Goal: Task Accomplishment & Management: Manage account settings

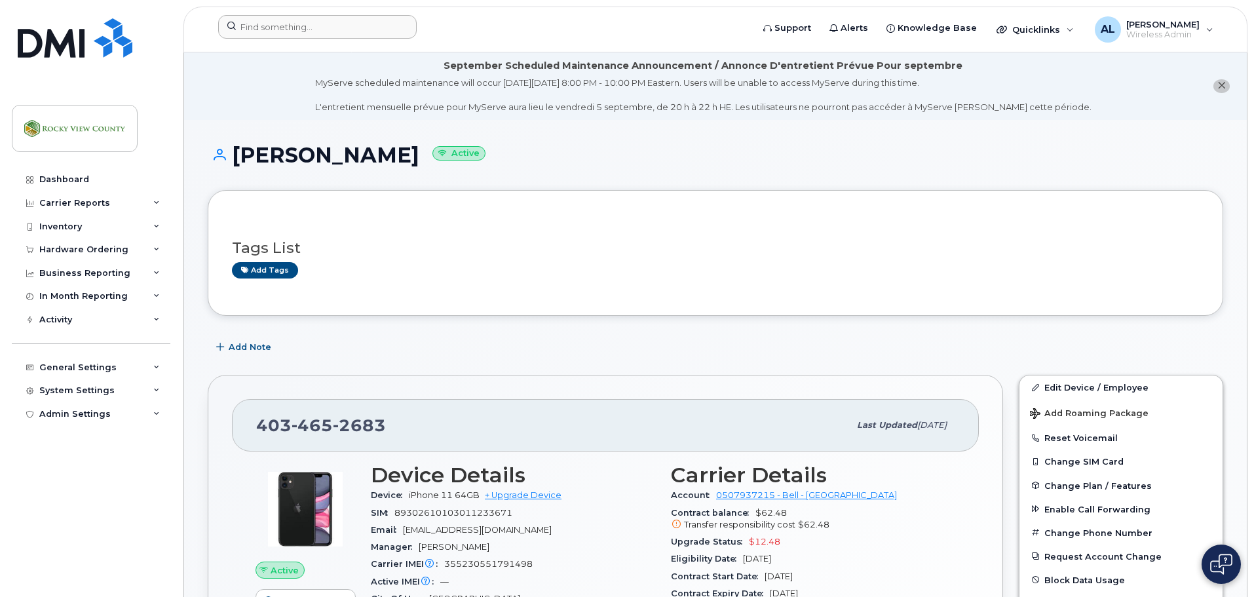
scroll to position [196, 0]
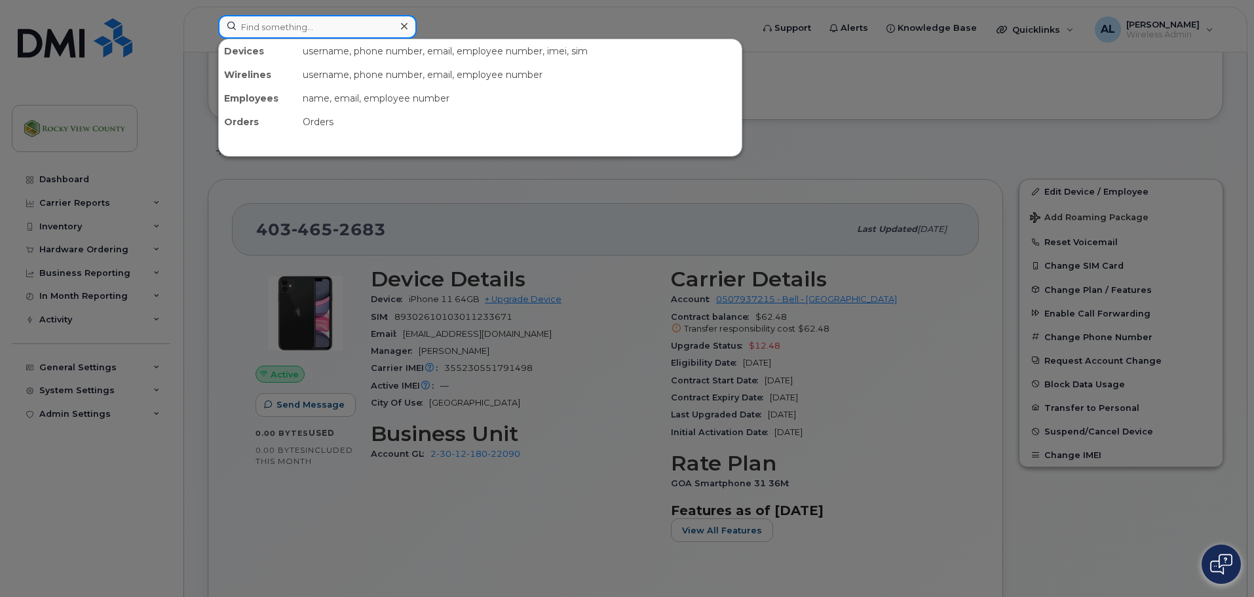
click at [276, 35] on input at bounding box center [317, 27] width 198 height 24
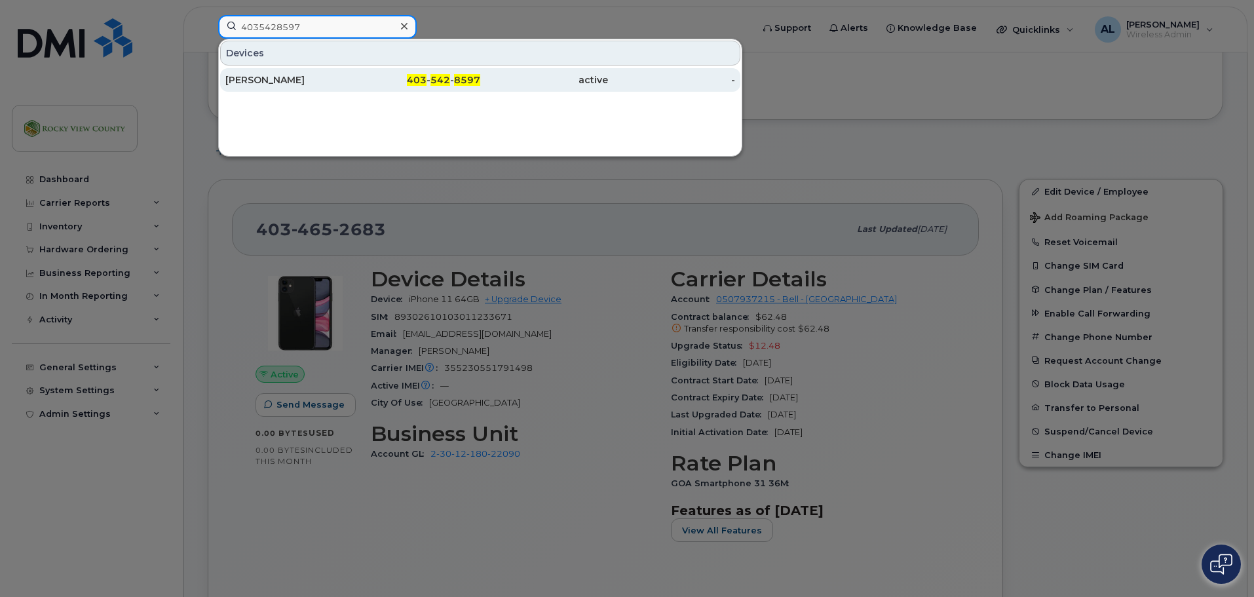
type input "4035428597"
click at [257, 77] on div "Aidan Mackenzie" at bounding box center [289, 79] width 128 height 13
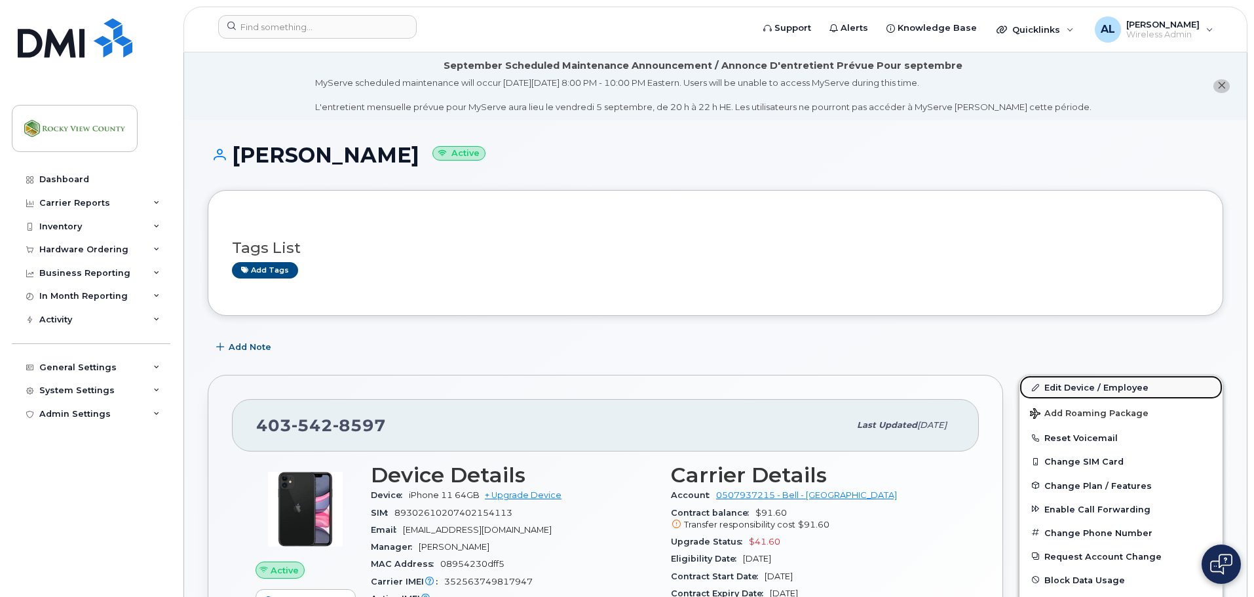
click at [1096, 392] on link "Edit Device / Employee" at bounding box center [1120, 387] width 203 height 24
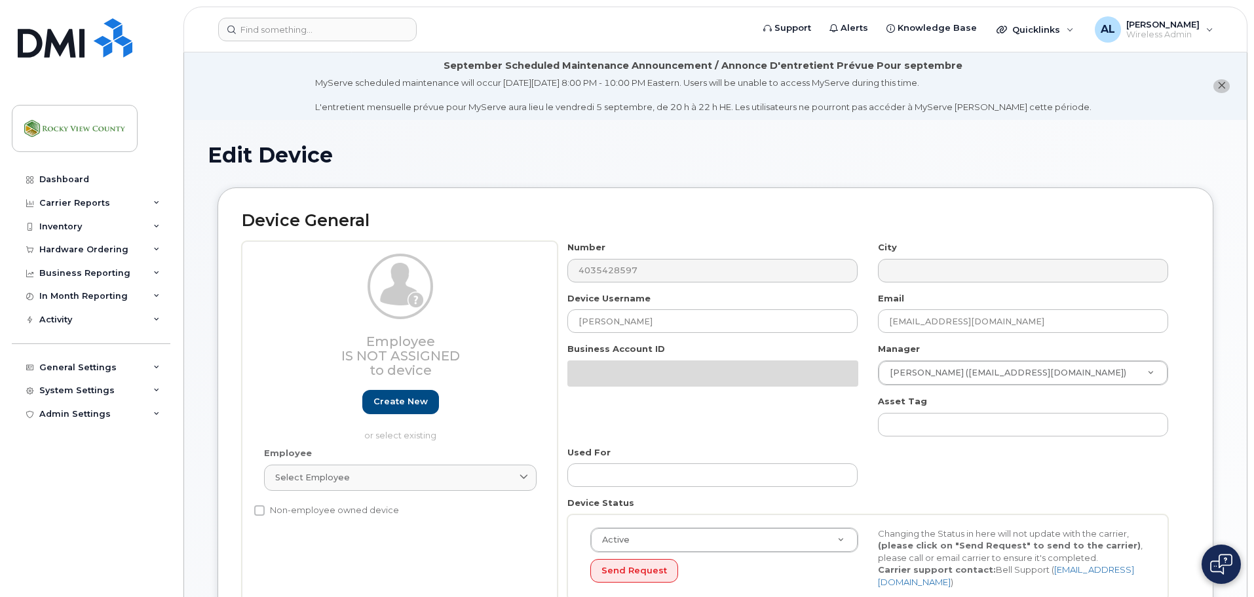
select select "29629323"
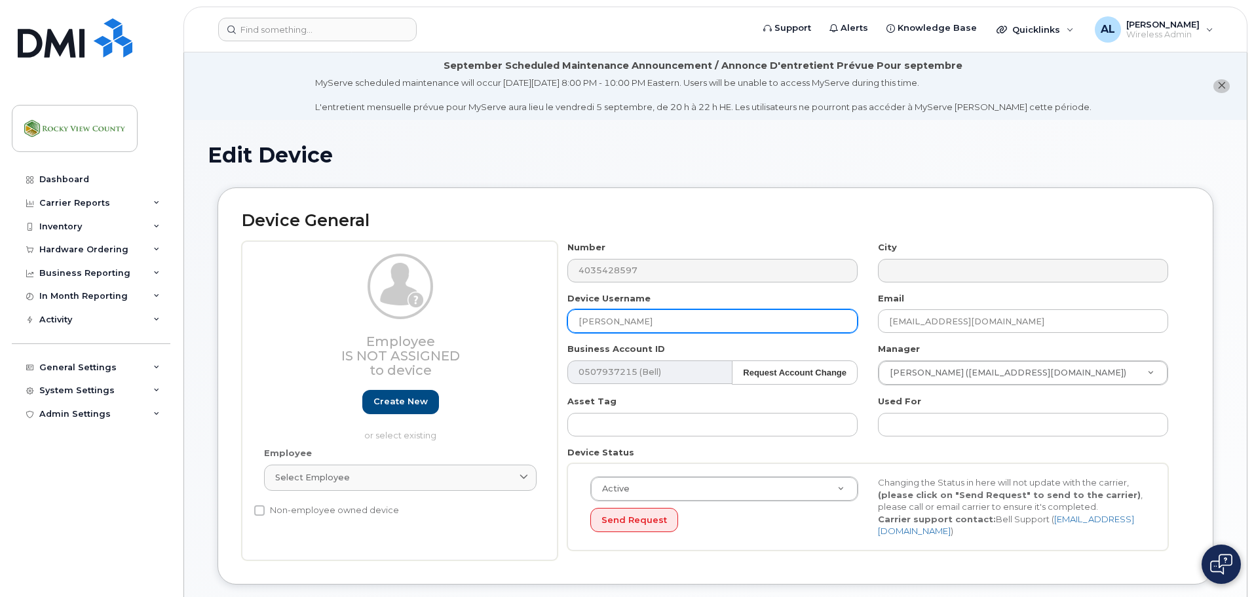
drag, startPoint x: 733, startPoint y: 312, endPoint x: 286, endPoint y: 311, distance: 446.6
click at [286, 311] on div "Employee Is not assigned to device Create new or select existing Employee Selec…" at bounding box center [715, 400] width 947 height 319
type input "Vacant Cemetery"
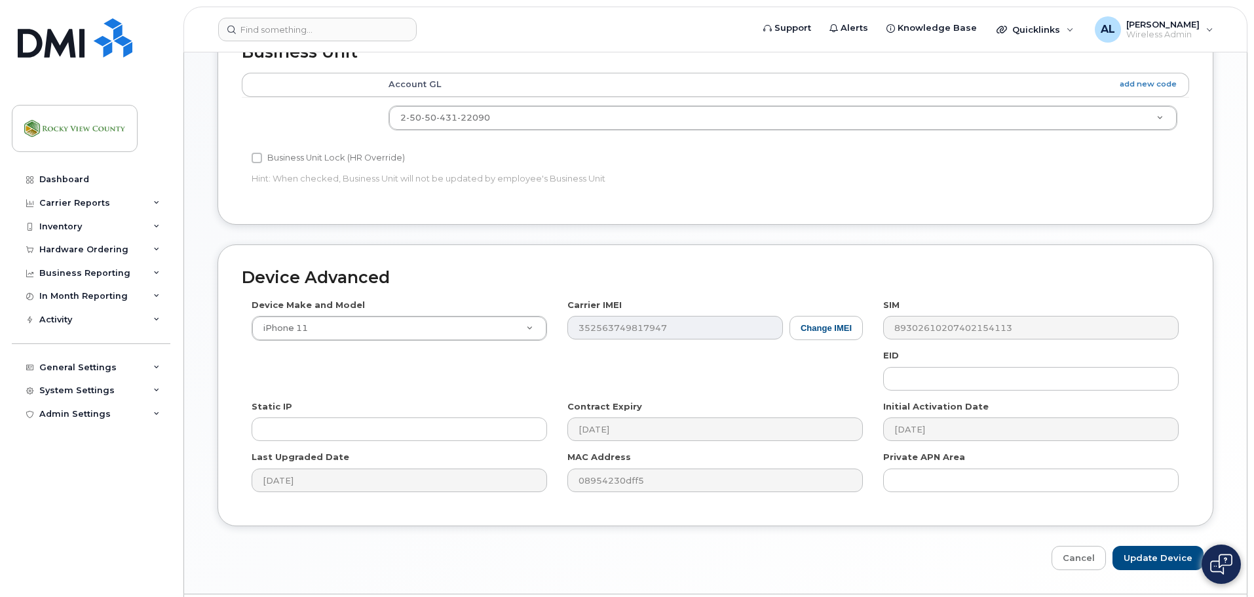
scroll to position [618, 0]
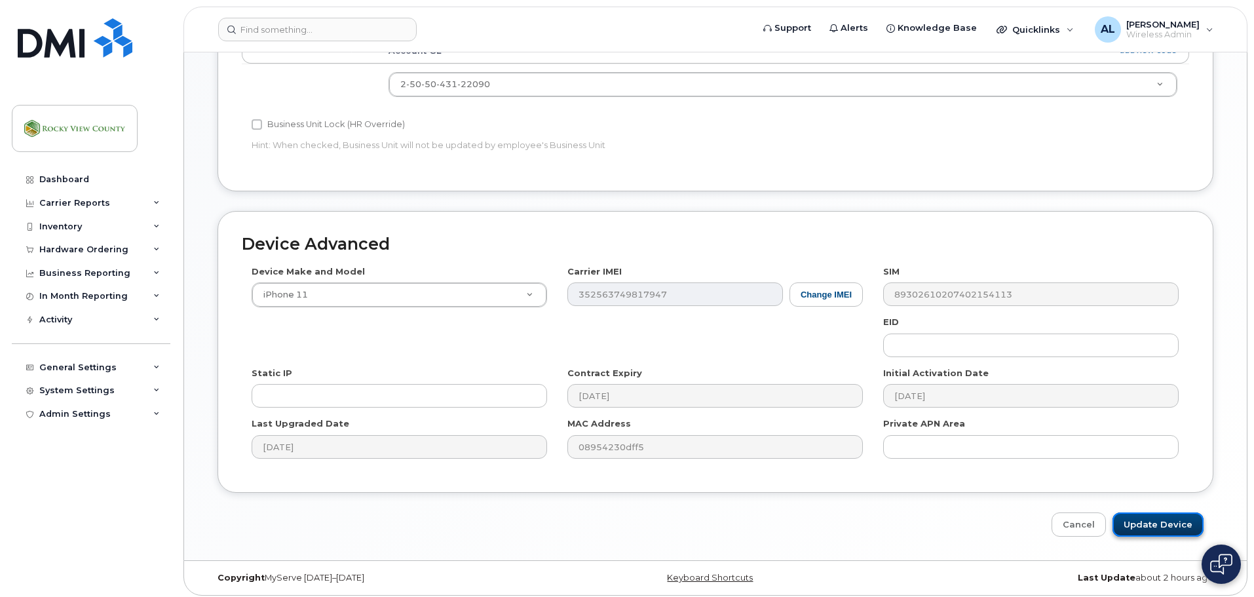
click at [1133, 512] on input "Update Device" at bounding box center [1157, 524] width 91 height 24
type input "Saving..."
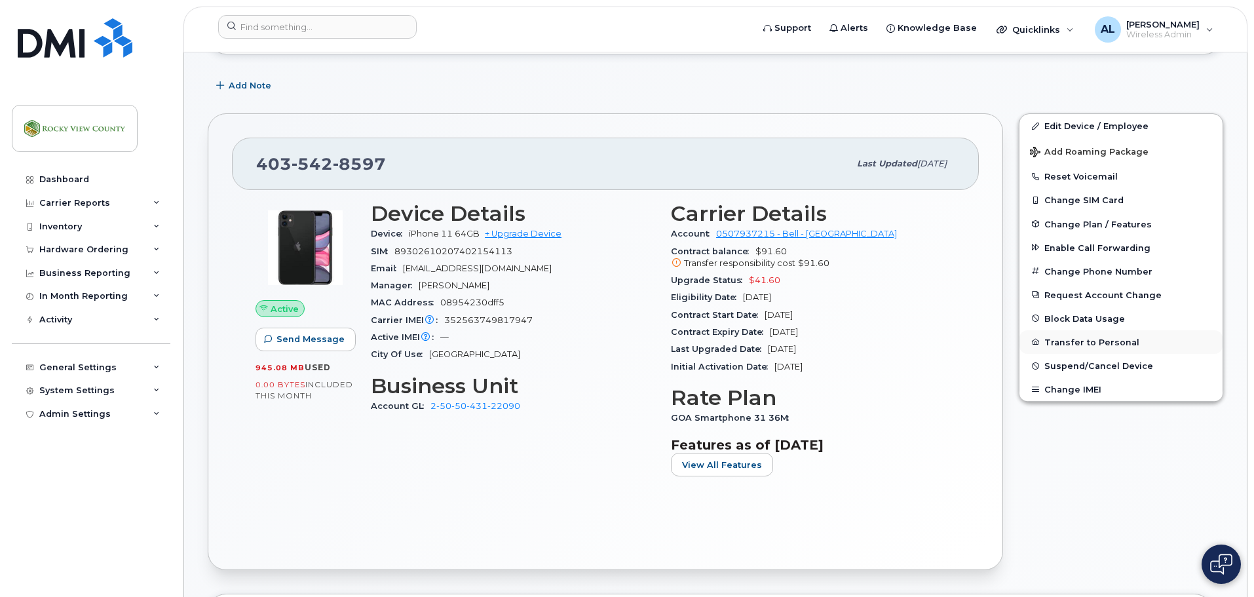
scroll to position [262, 0]
click at [1097, 362] on span "Suspend/Cancel Device" at bounding box center [1098, 365] width 109 height 10
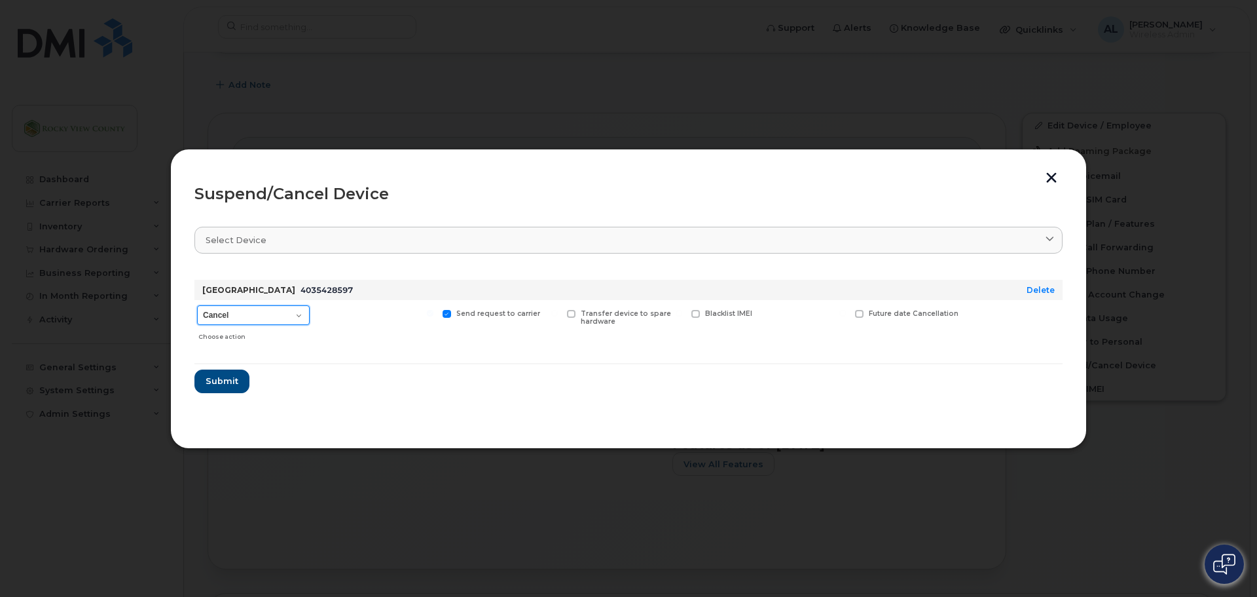
click at [260, 314] on select "Cancel Suspend - Extend Suspension Suspend - Reduced Rate Suspend - Full Rate S…" at bounding box center [253, 315] width 113 height 20
select select "[object Object]"
click at [197, 305] on select "Cancel Suspend - Extend Suspension Suspend - Reduced Rate Suspend - Full Rate S…" at bounding box center [253, 315] width 113 height 20
click at [222, 382] on span "Submit" at bounding box center [221, 381] width 33 height 12
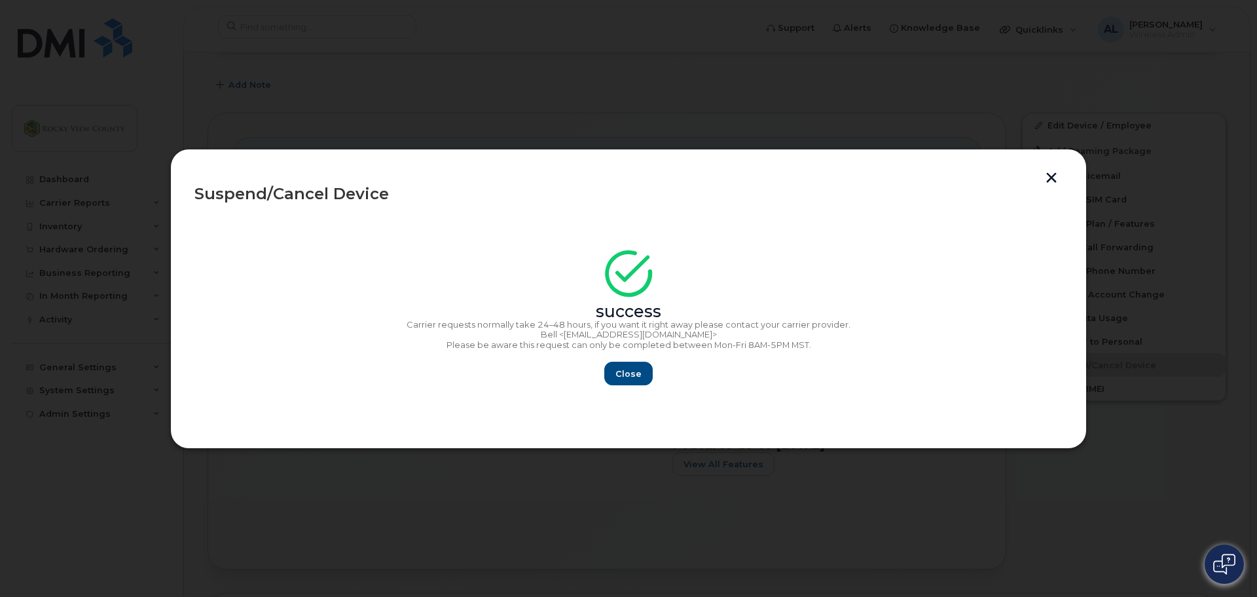
click at [929, 75] on div at bounding box center [628, 298] width 1257 height 597
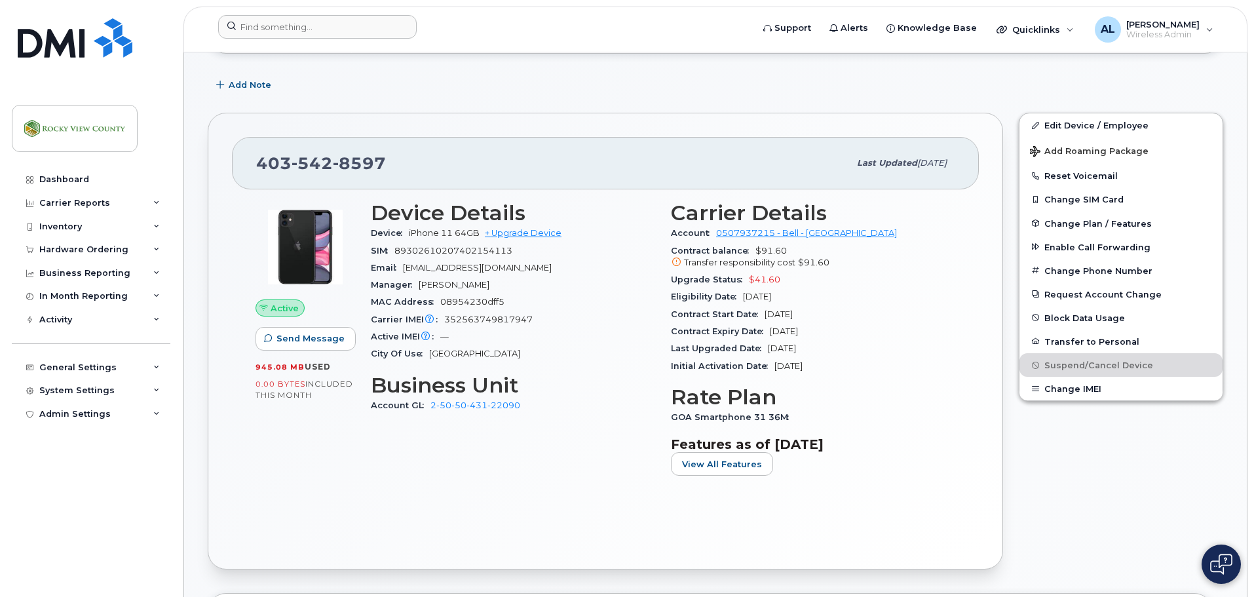
click at [329, 39] on div at bounding box center [481, 29] width 546 height 29
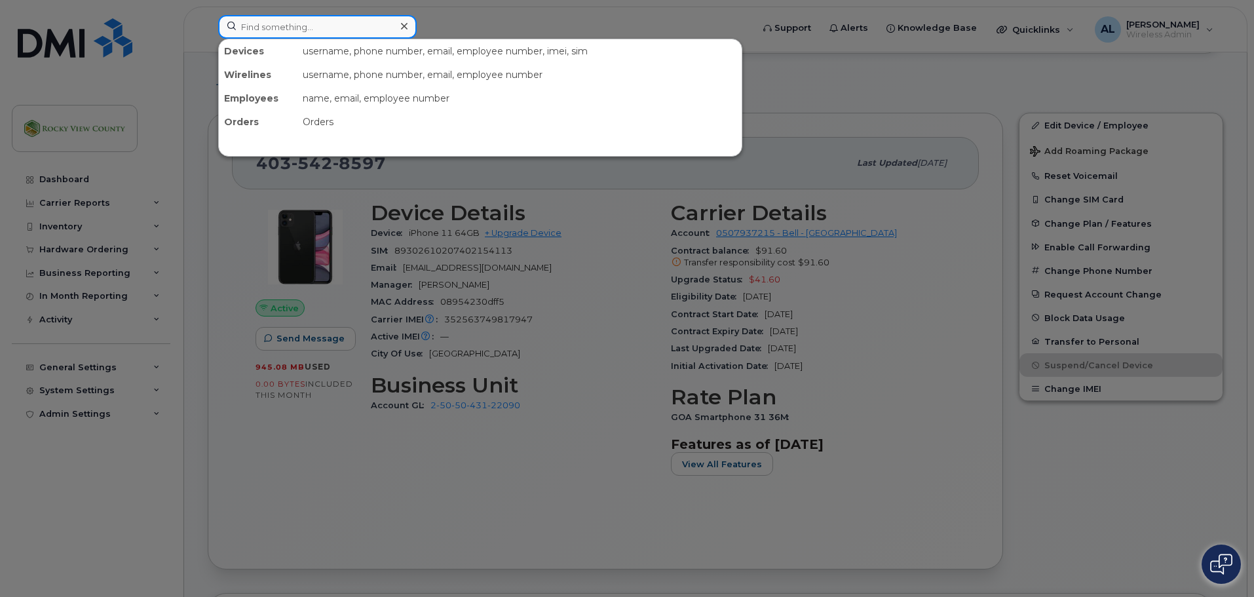
click at [329, 24] on input at bounding box center [317, 27] width 198 height 24
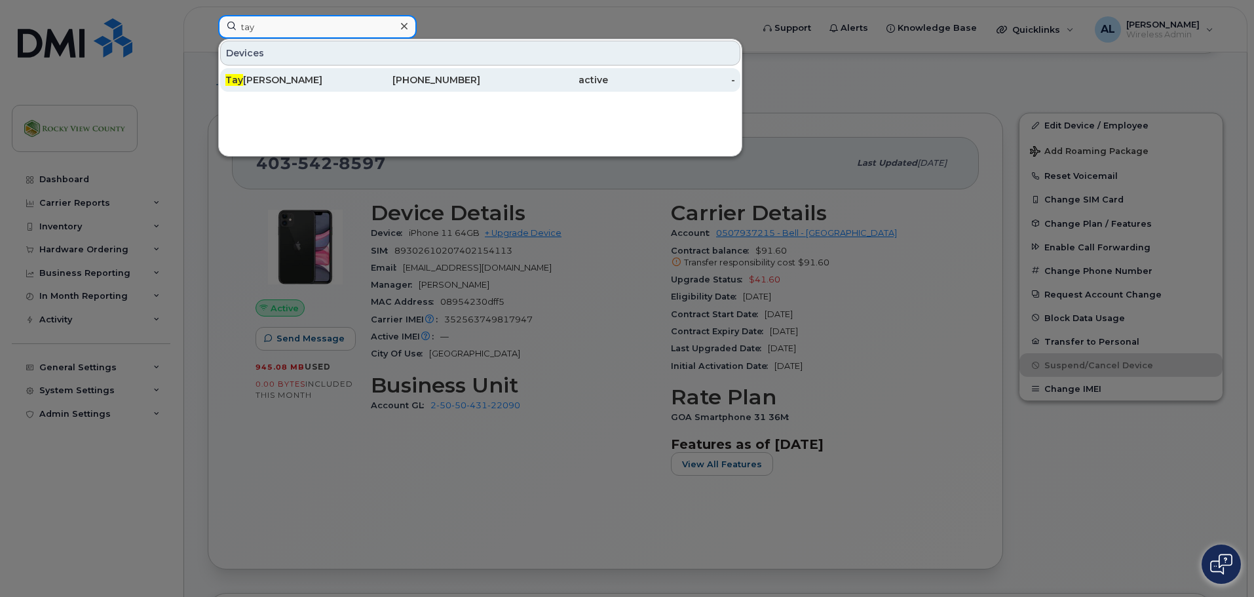
type input "tay"
click at [270, 77] on div "Tay lor Gyle" at bounding box center [289, 79] width 128 height 13
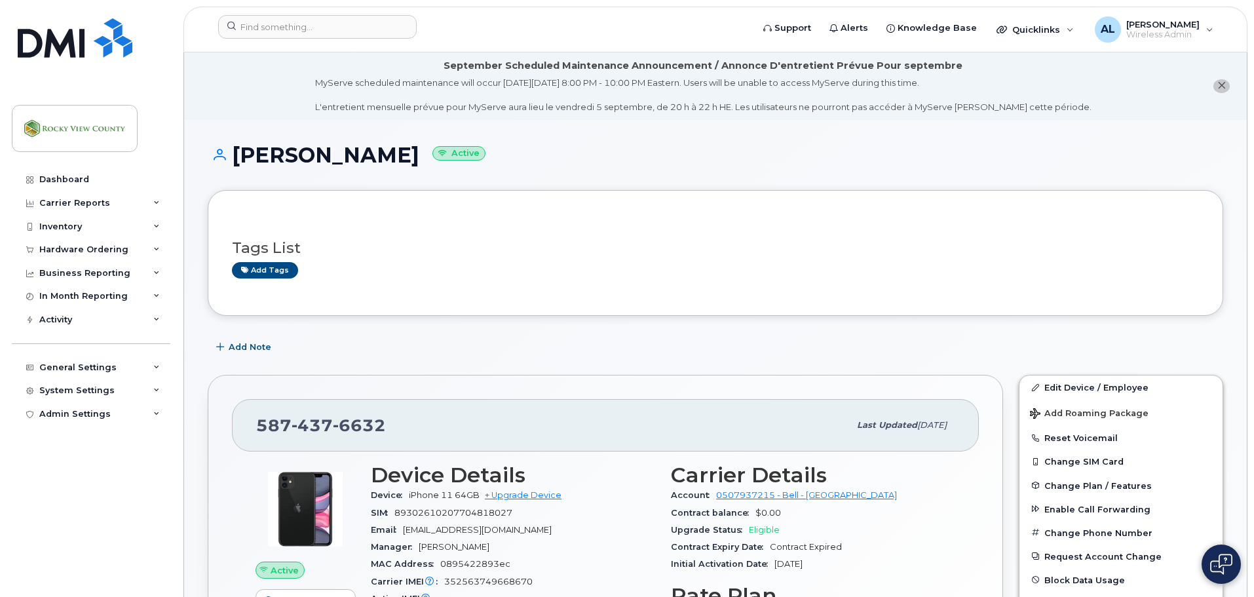
click at [1105, 168] on div "[PERSON_NAME] Active" at bounding box center [715, 166] width 1015 height 46
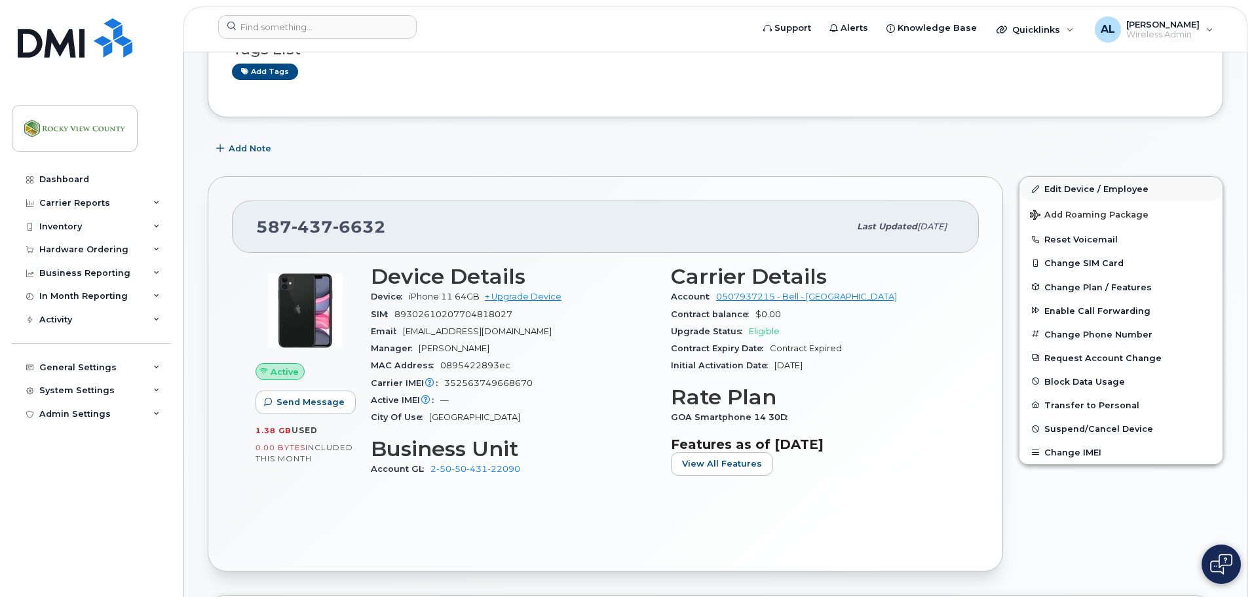
scroll to position [198, 0]
click at [1101, 188] on link "Edit Device / Employee" at bounding box center [1120, 189] width 203 height 24
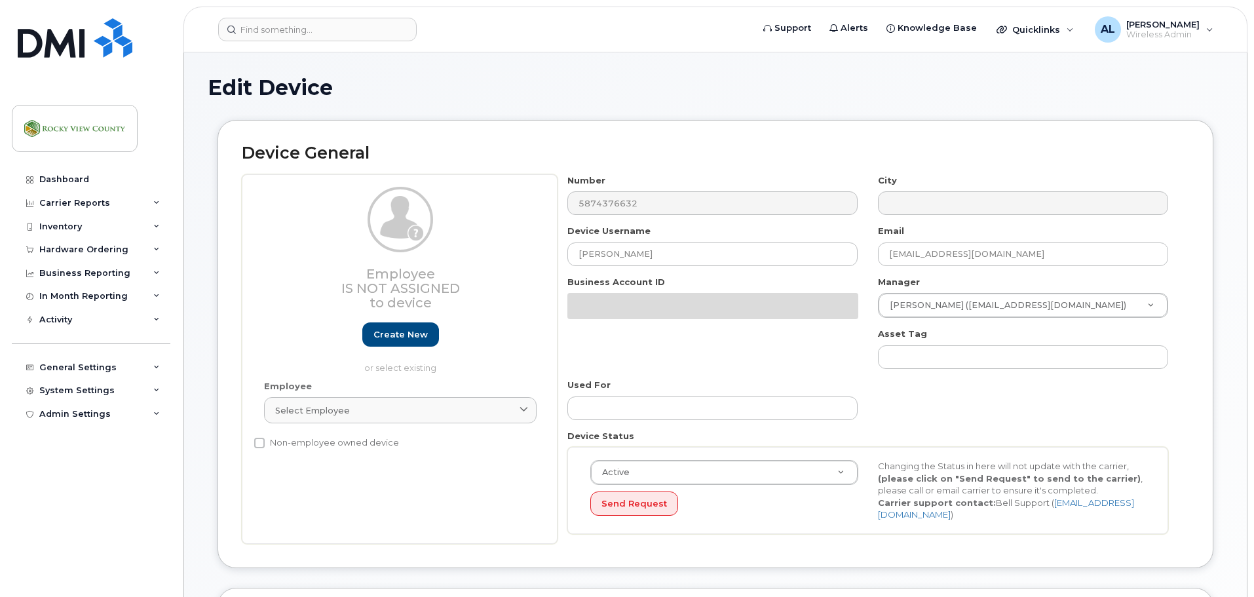
select select "29629323"
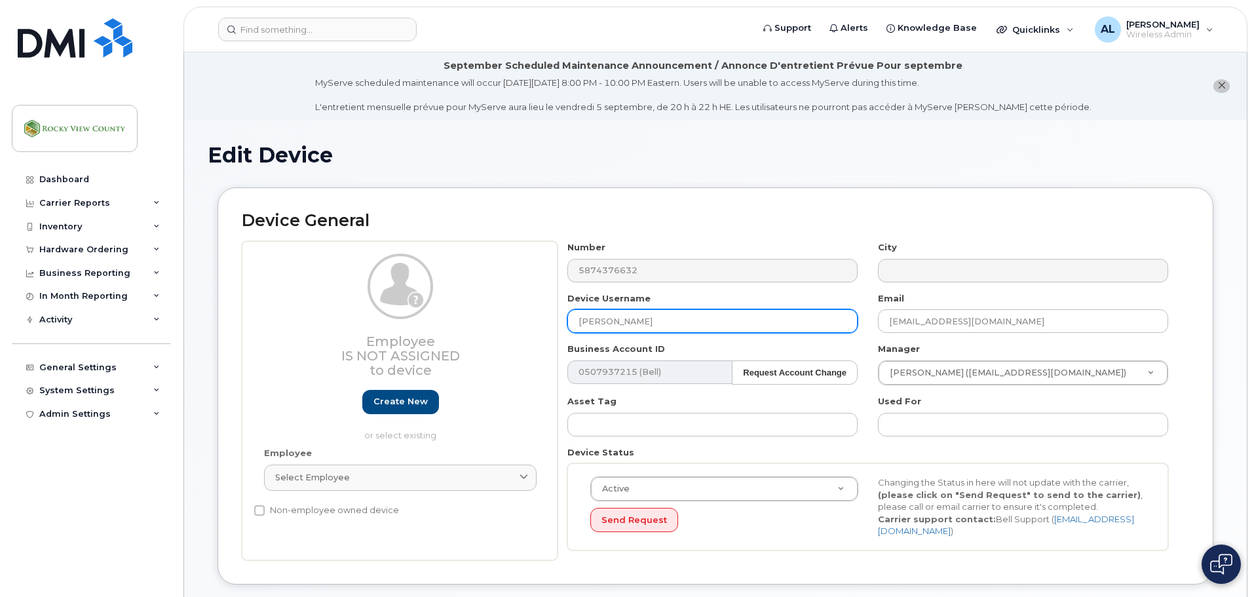
drag, startPoint x: 716, startPoint y: 322, endPoint x: 541, endPoint y: 316, distance: 175.6
click at [541, 316] on div "Employee Is not assigned to device Create new or select existing Employee Selec…" at bounding box center [715, 400] width 947 height 319
type input "[GEOGRAPHIC_DATA]"
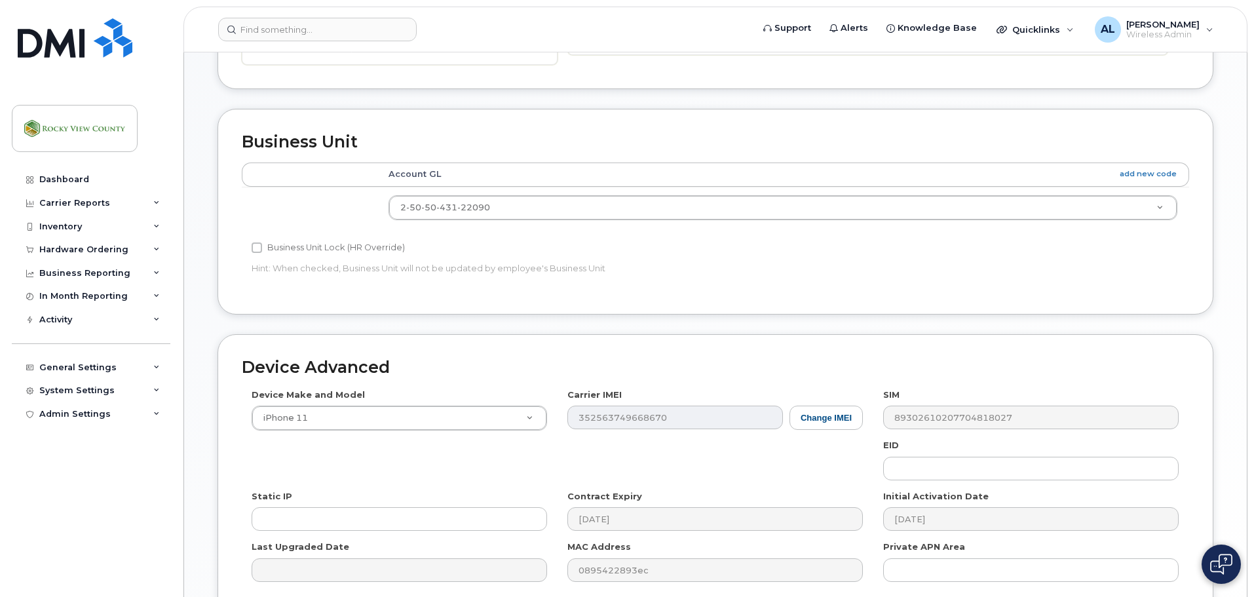
scroll to position [618, 0]
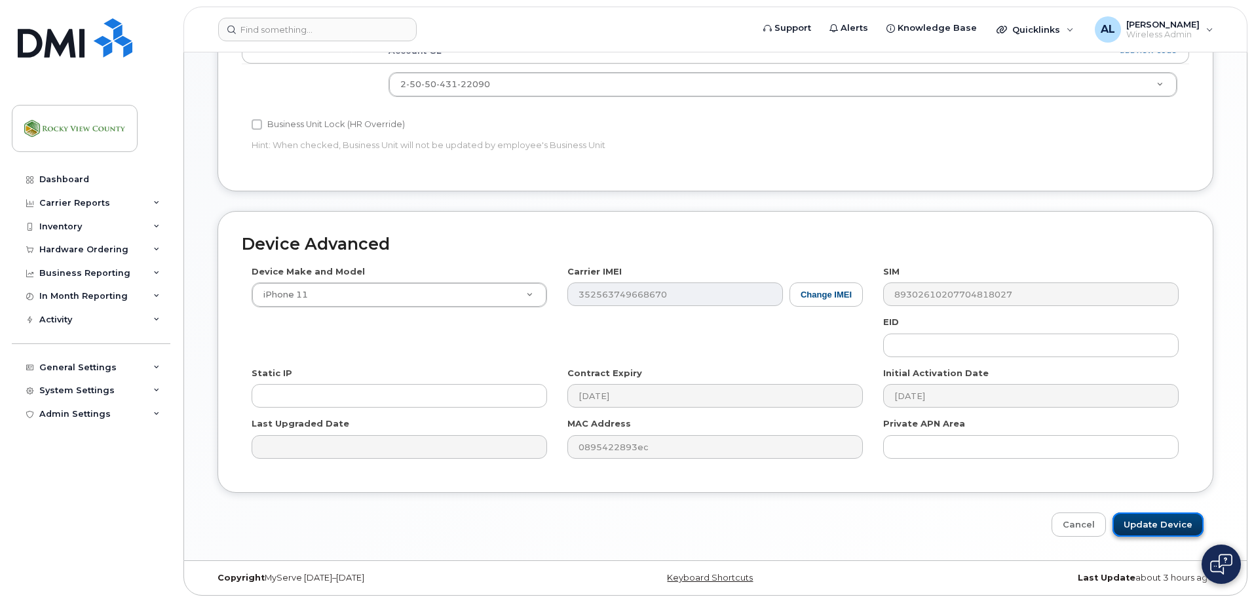
click at [1178, 514] on input "Update Device" at bounding box center [1157, 524] width 91 height 24
type input "Saving..."
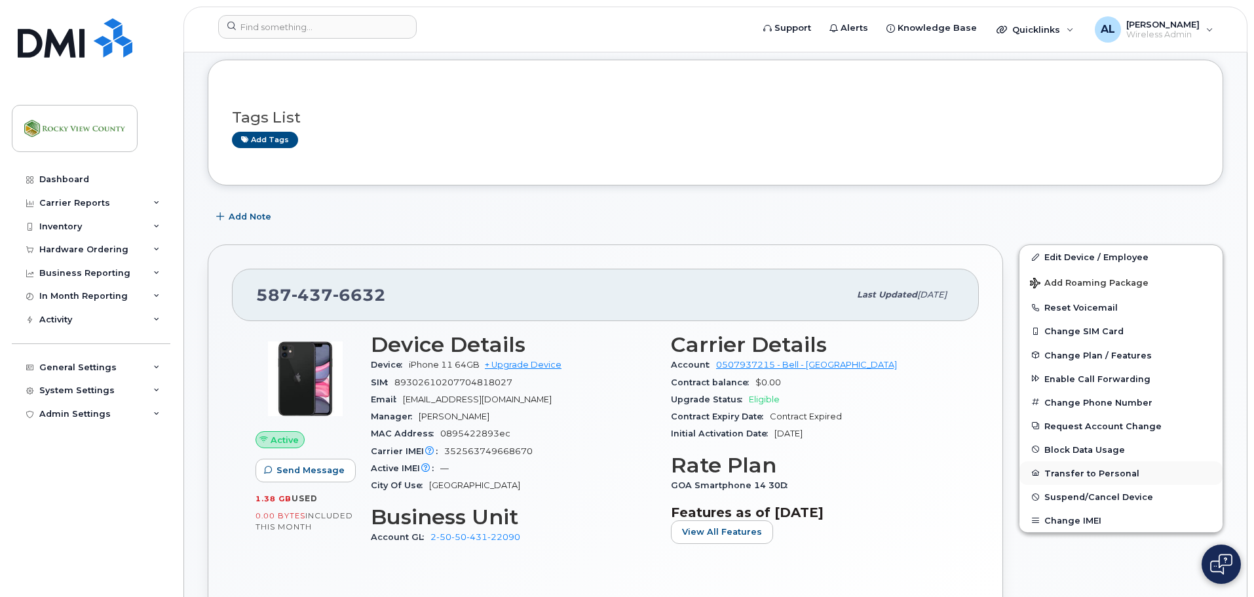
scroll to position [131, 0]
click at [1086, 496] on span "Suspend/Cancel Device" at bounding box center [1098, 496] width 109 height 10
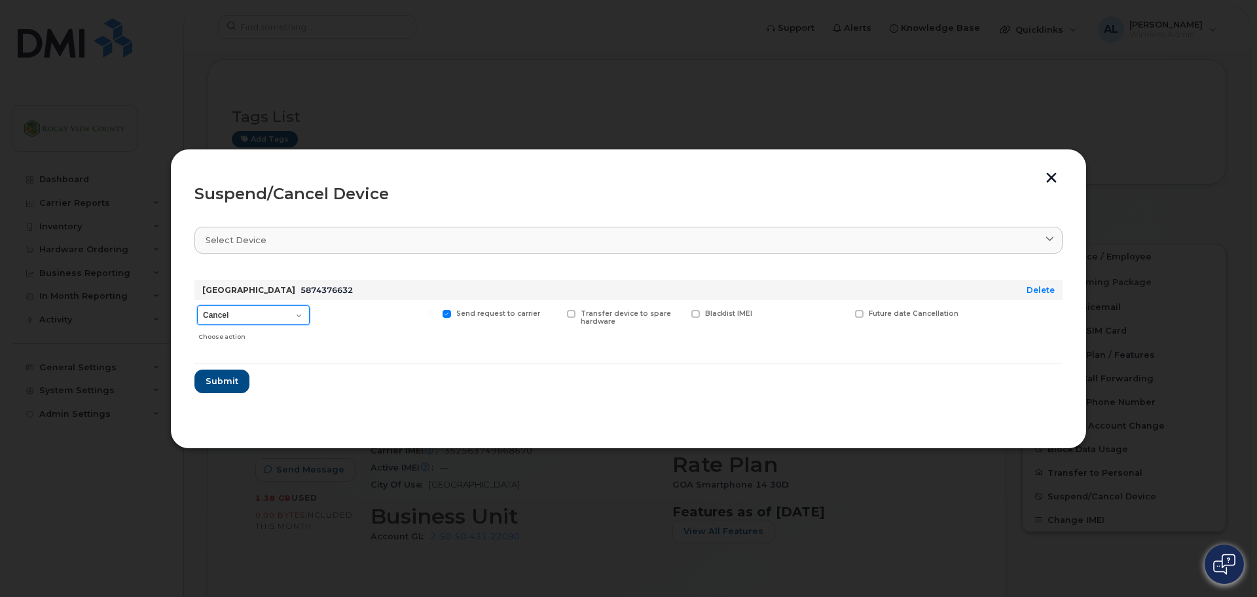
drag, startPoint x: 284, startPoint y: 312, endPoint x: 284, endPoint y: 322, distance: 9.8
click at [284, 312] on select "Cancel Suspend - Extend Suspension Suspend - Reduced Rate Suspend - Full Rate S…" at bounding box center [253, 315] width 113 height 20
select select "[object Object]"
click at [197, 305] on select "Cancel Suspend - Extend Suspension Suspend - Reduced Rate Suspend - Full Rate S…" at bounding box center [253, 315] width 113 height 20
click at [224, 379] on span "Submit" at bounding box center [221, 381] width 33 height 12
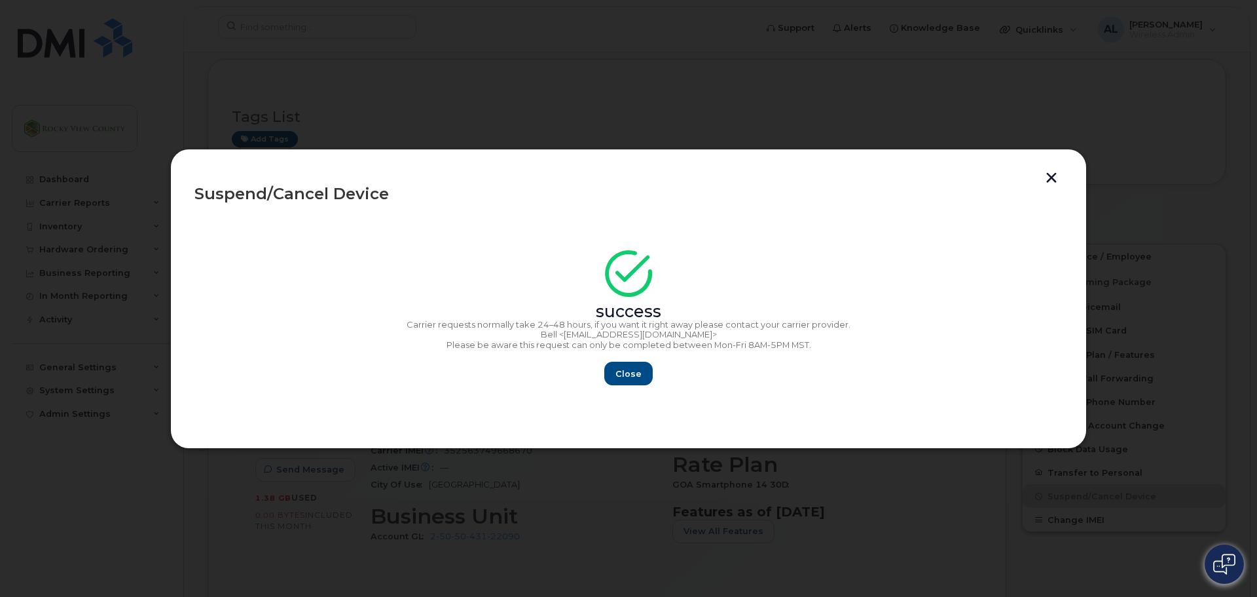
click at [1060, 179] on button "button" at bounding box center [1052, 179] width 20 height 14
